Goal: Task Accomplishment & Management: Use online tool/utility

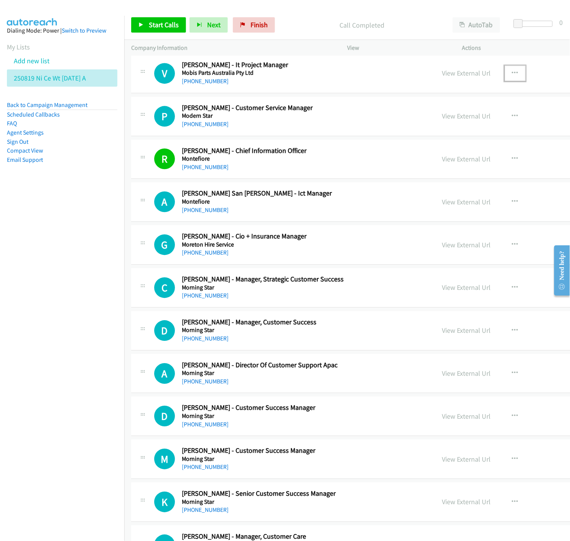
scroll to position [2088, 0]
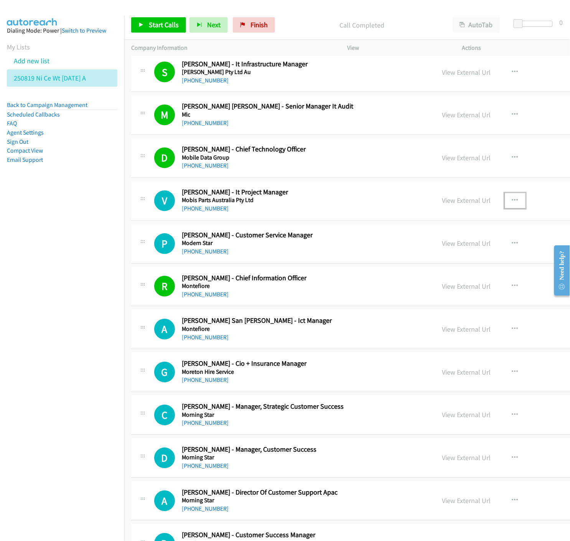
click at [505, 201] on button "button" at bounding box center [515, 200] width 21 height 15
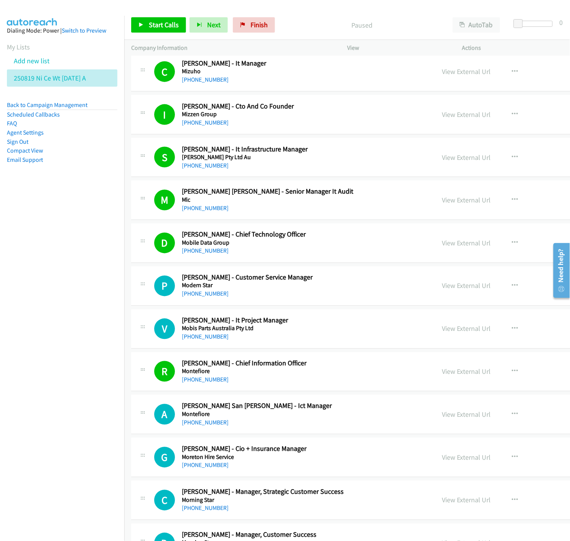
scroll to position [2088, 0]
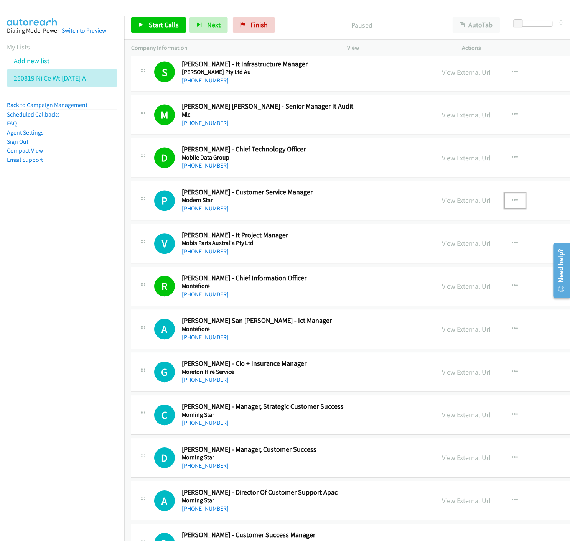
click at [512, 200] on icon "button" at bounding box center [515, 201] width 6 height 6
click at [430, 251] on icon at bounding box center [432, 251] width 5 height 5
click at [157, 18] on link "Start Calls" at bounding box center [158, 24] width 55 height 15
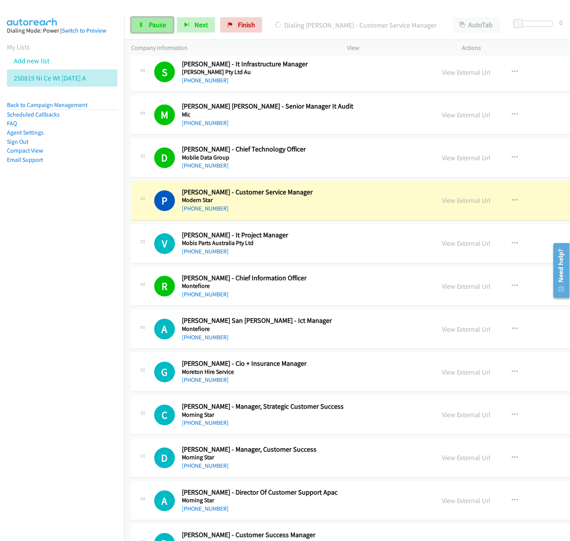
click at [147, 27] on link "Pause" at bounding box center [152, 24] width 42 height 15
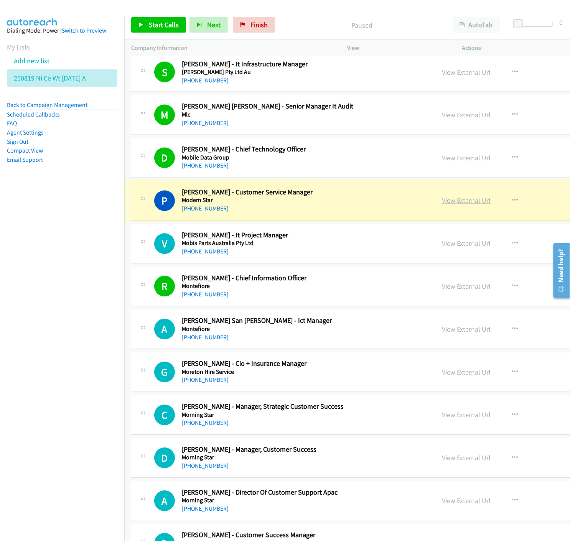
click at [448, 203] on link "View External Url" at bounding box center [466, 200] width 49 height 9
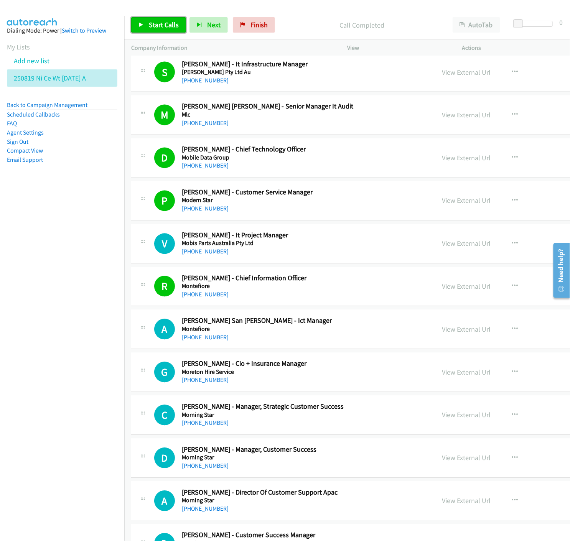
click at [141, 26] on icon at bounding box center [140, 25] width 5 height 5
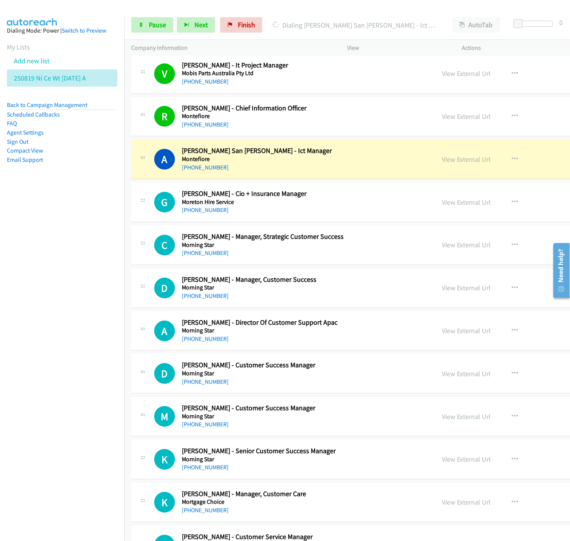
scroll to position [2301, 0]
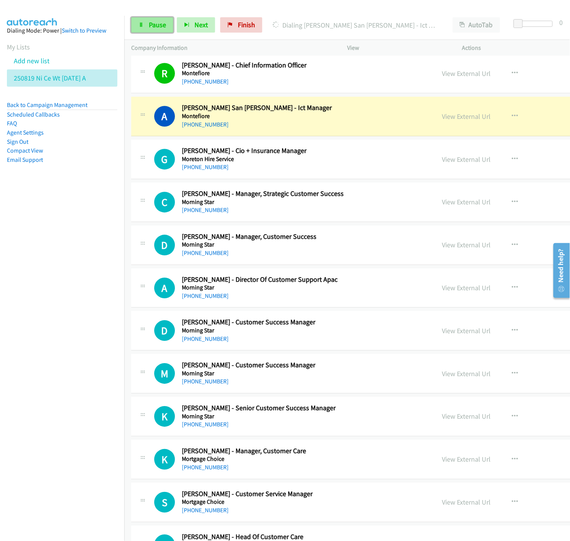
click at [142, 28] on link "Pause" at bounding box center [152, 24] width 42 height 15
click at [442, 117] on link "View External Url" at bounding box center [466, 116] width 49 height 9
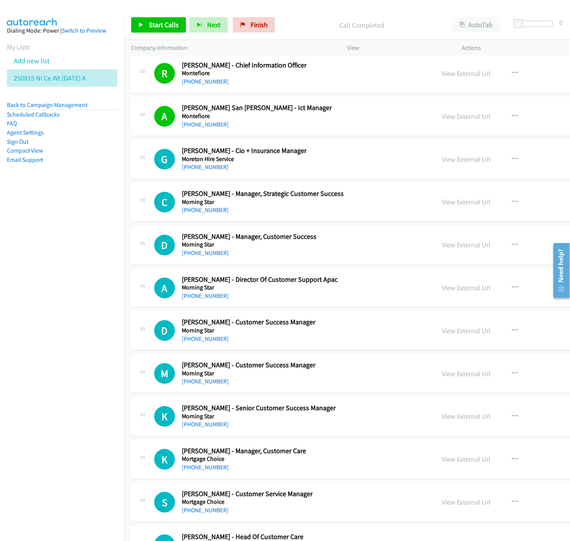
scroll to position [2344, 0]
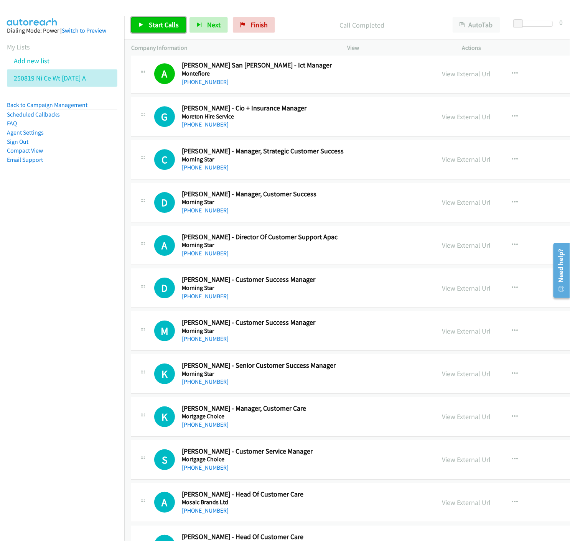
click at [146, 20] on link "Start Calls" at bounding box center [158, 24] width 55 height 15
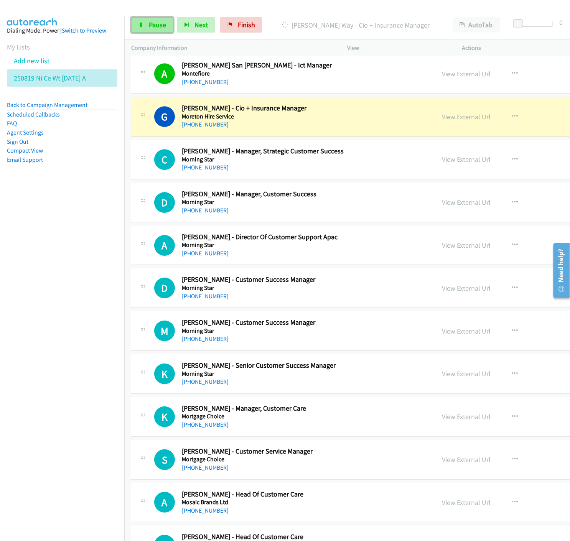
drag, startPoint x: 140, startPoint y: 25, endPoint x: 130, endPoint y: 288, distance: 263.3
click at [140, 25] on icon at bounding box center [140, 25] width 5 height 5
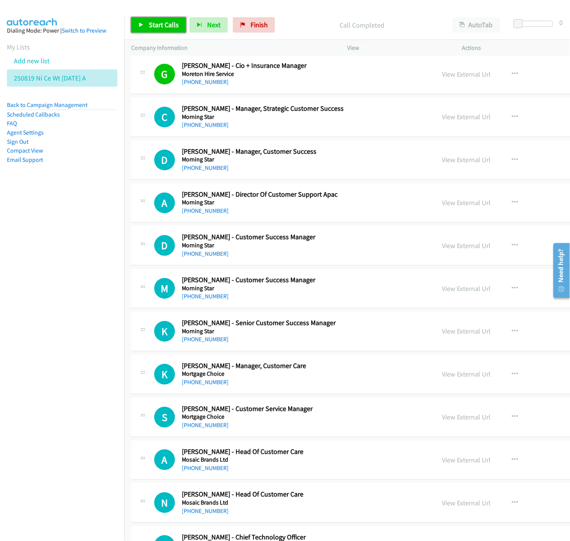
click at [149, 26] on span "Start Calls" at bounding box center [164, 24] width 30 height 9
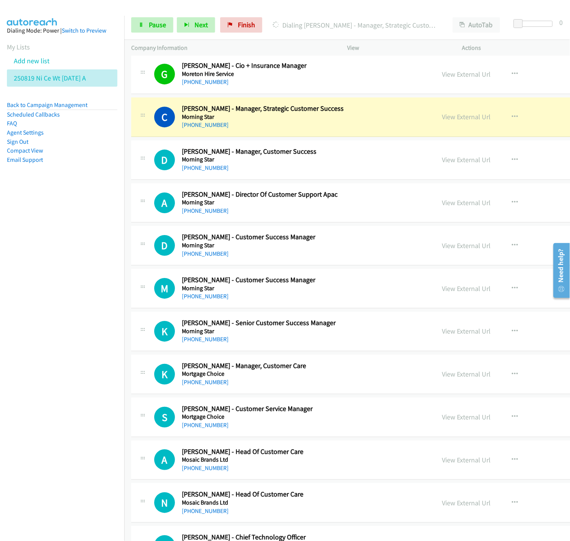
scroll to position [2472, 0]
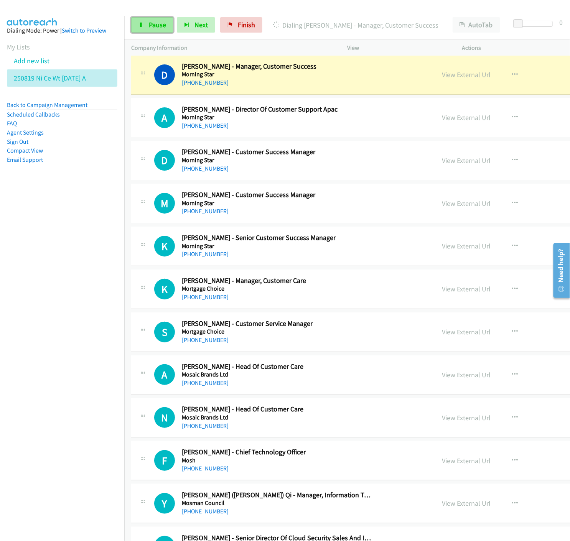
drag, startPoint x: 150, startPoint y: 27, endPoint x: 166, endPoint y: 70, distance: 45.8
click at [150, 27] on span "Pause" at bounding box center [157, 24] width 17 height 9
click at [445, 77] on link "View External Url" at bounding box center [466, 74] width 49 height 9
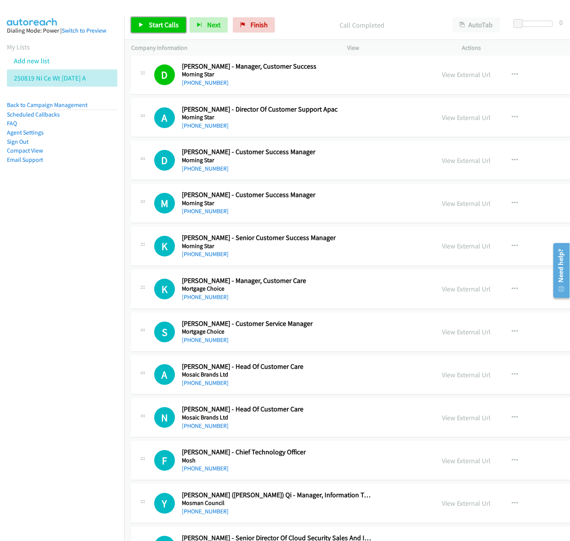
drag, startPoint x: 155, startPoint y: 24, endPoint x: 185, endPoint y: 202, distance: 180.4
click at [155, 24] on span "Start Calls" at bounding box center [164, 24] width 30 height 9
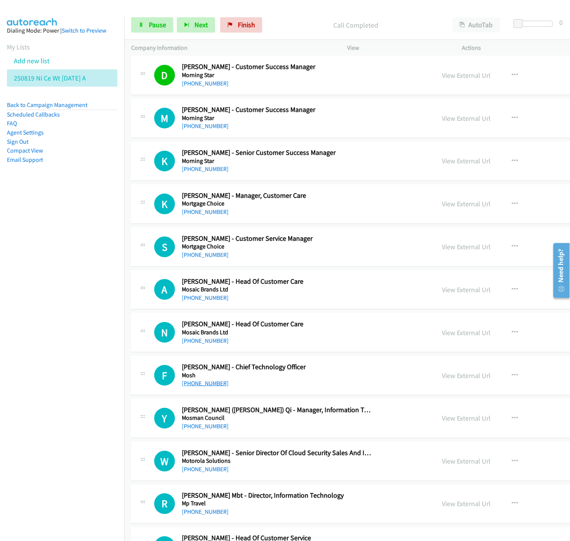
scroll to position [2599, 0]
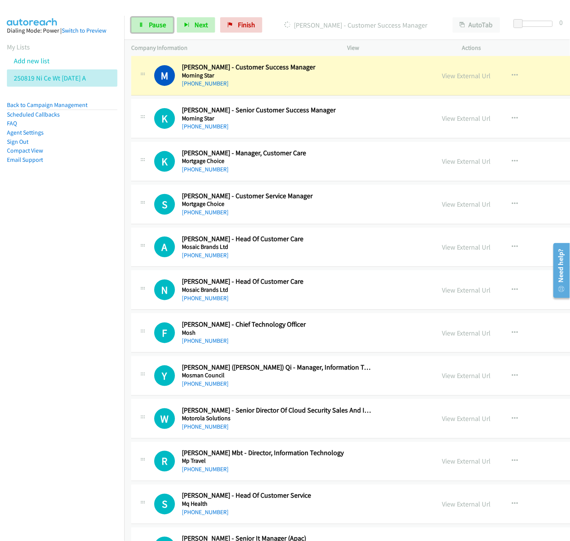
click at [152, 31] on link "Pause" at bounding box center [152, 24] width 42 height 15
